Goal: Information Seeking & Learning: Learn about a topic

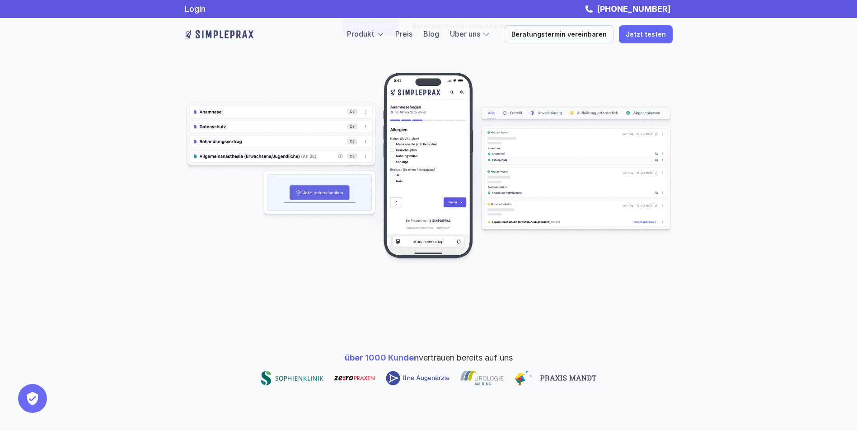
scroll to position [181, 0]
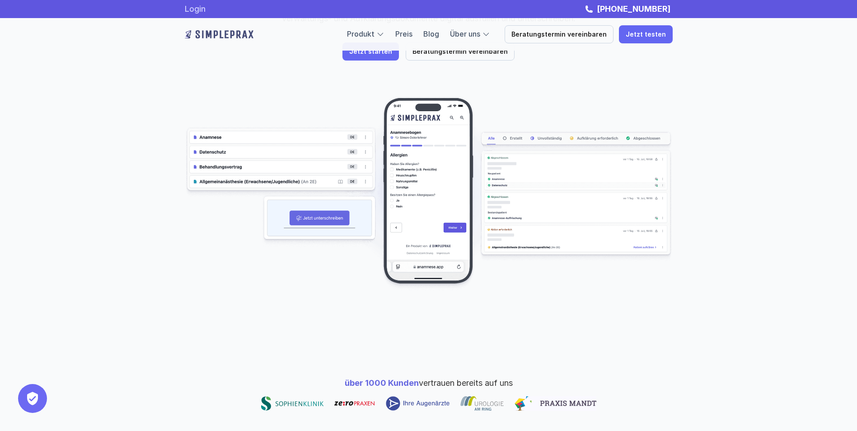
click at [193, 9] on link "Login" at bounding box center [195, 8] width 21 height 9
drag, startPoint x: 235, startPoint y: 4, endPoint x: 283, endPoint y: 8, distance: 48.1
click at [245, 6] on div "Login [PHONE_NUMBER]" at bounding box center [429, 9] width 542 height 10
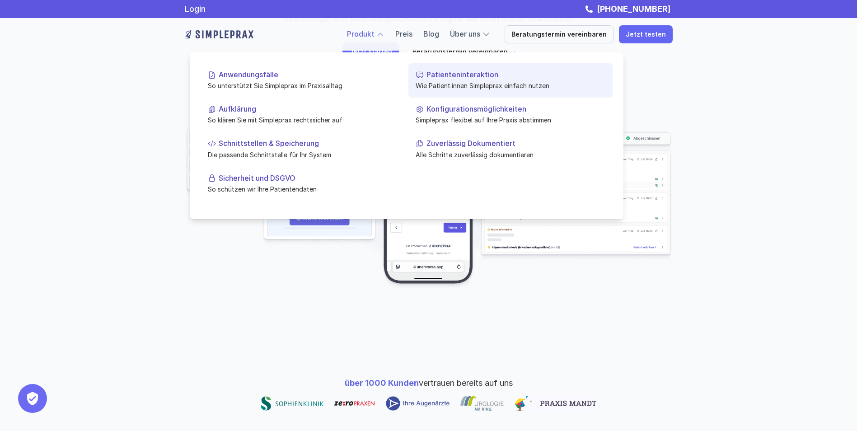
click at [444, 74] on p "Patienteninteraktion" at bounding box center [516, 75] width 179 height 9
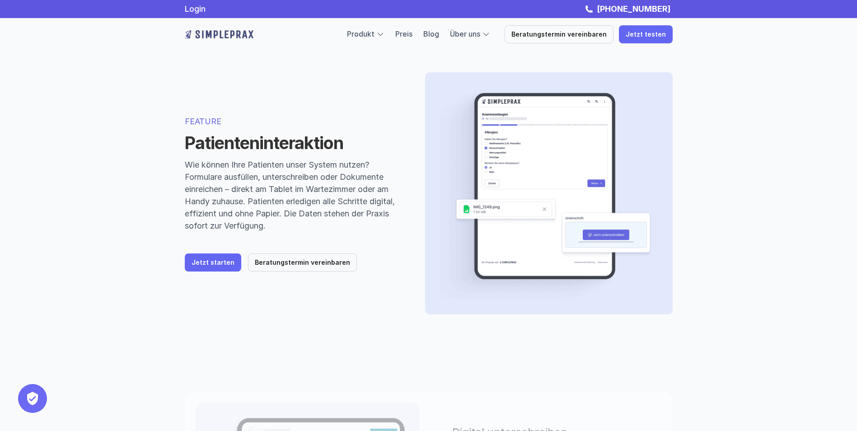
scroll to position [181, 0]
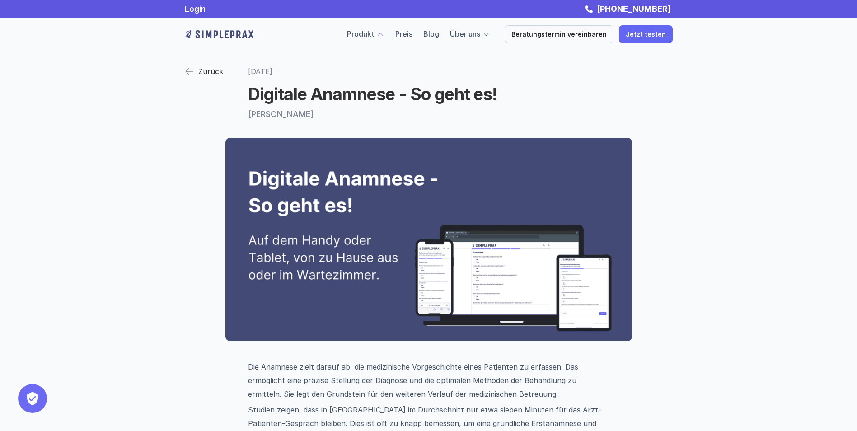
click at [188, 70] on img at bounding box center [189, 71] width 9 height 9
